Goal: Navigation & Orientation: Find specific page/section

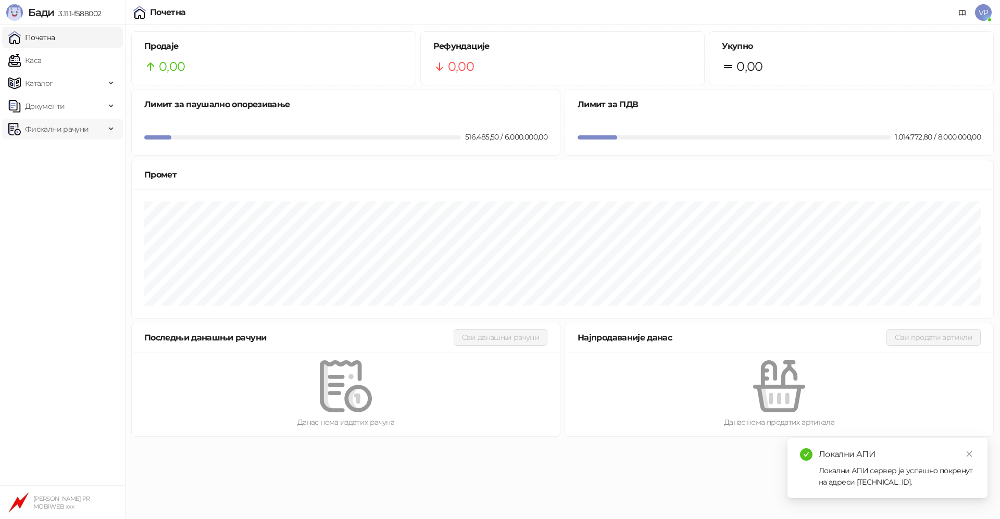
click at [58, 124] on span "Фискални рачуни" at bounding box center [57, 129] width 64 height 21
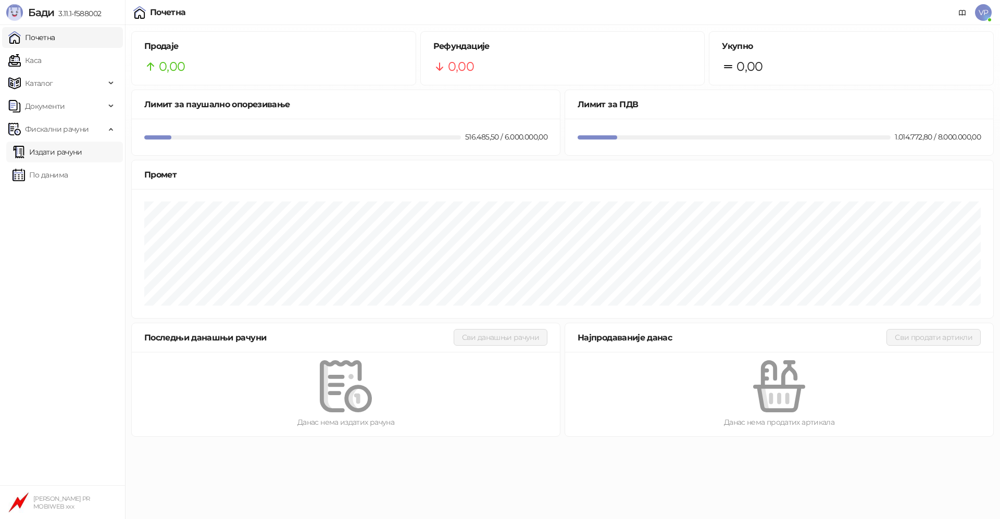
click at [71, 152] on link "Издати рачуни" at bounding box center [47, 152] width 70 height 21
